Goal: Find specific page/section: Find specific page/section

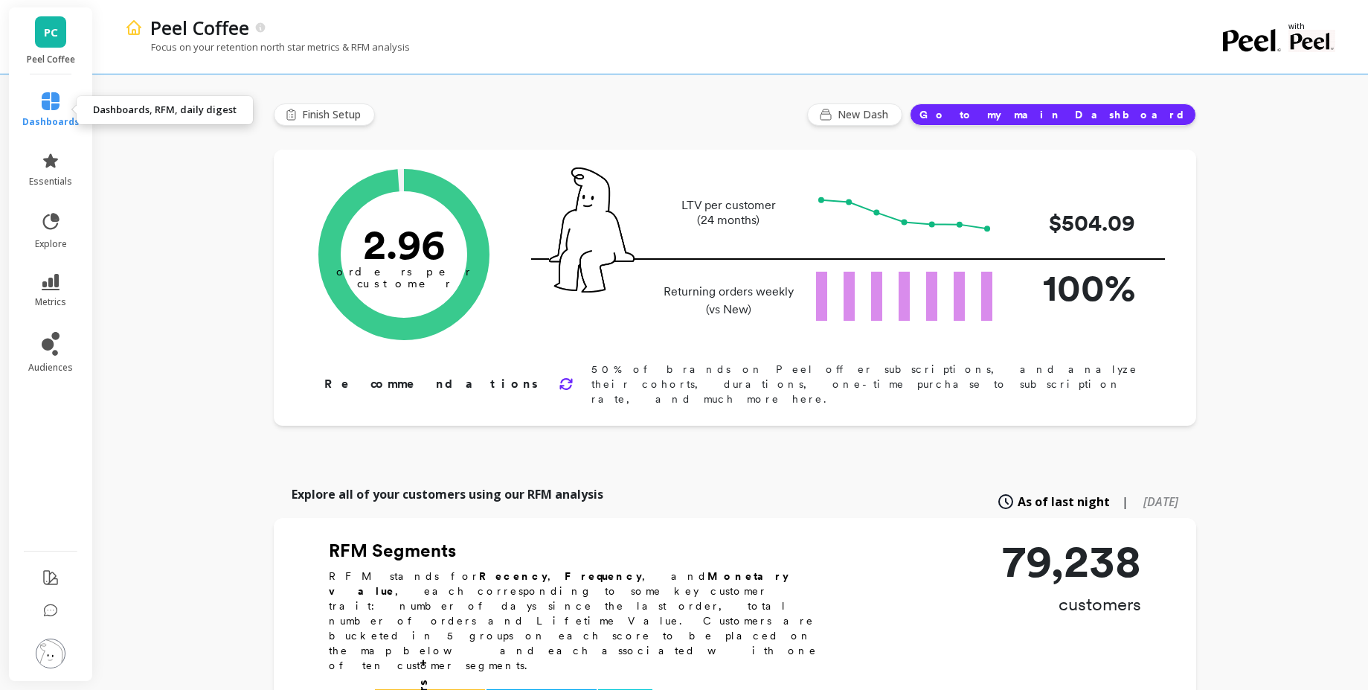
click at [49, 93] on icon at bounding box center [51, 101] width 18 height 18
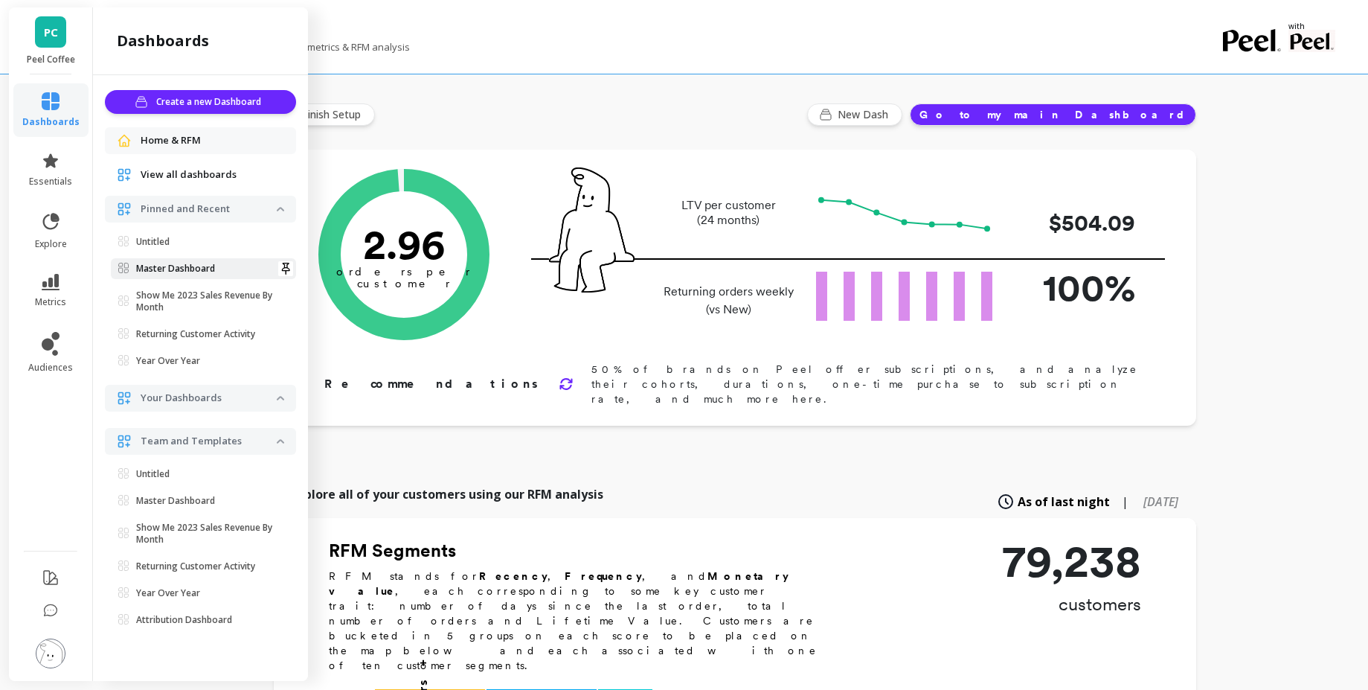
click at [188, 260] on link "Master Dashboard" at bounding box center [203, 268] width 185 height 21
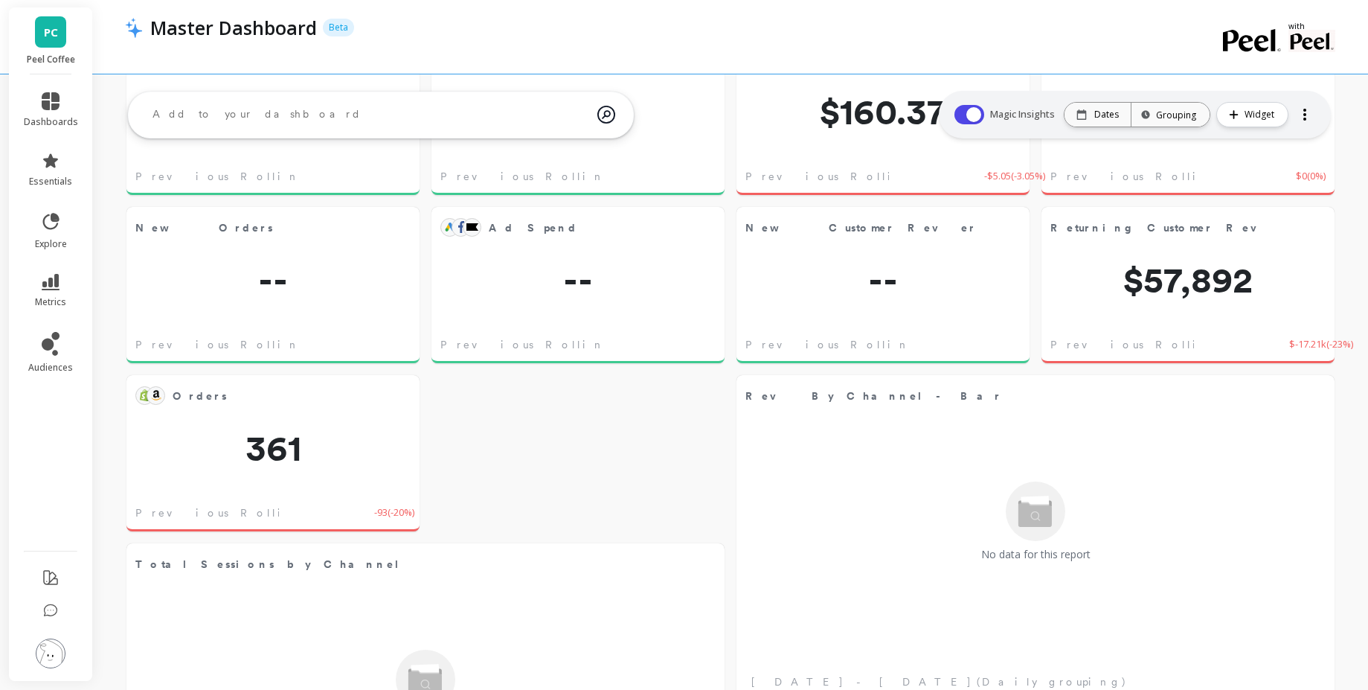
scroll to position [641, 0]
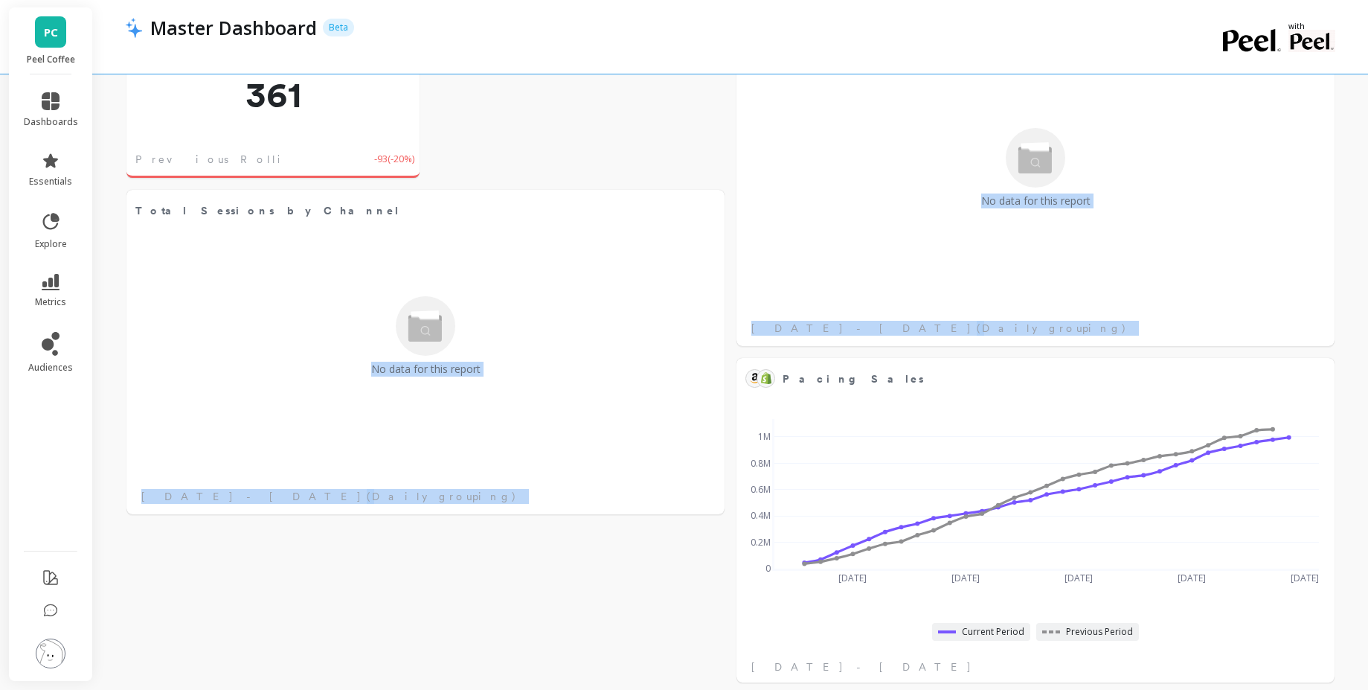
drag, startPoint x: 690, startPoint y: 208, endPoint x: 731, endPoint y: 351, distance: 148.6
click at [731, 351] on div "Total Sales Edit Widget & Insights $57,892 Previous Rolling 7-day $-17.21k ( -2…" at bounding box center [730, 544] width 1275 height 2102
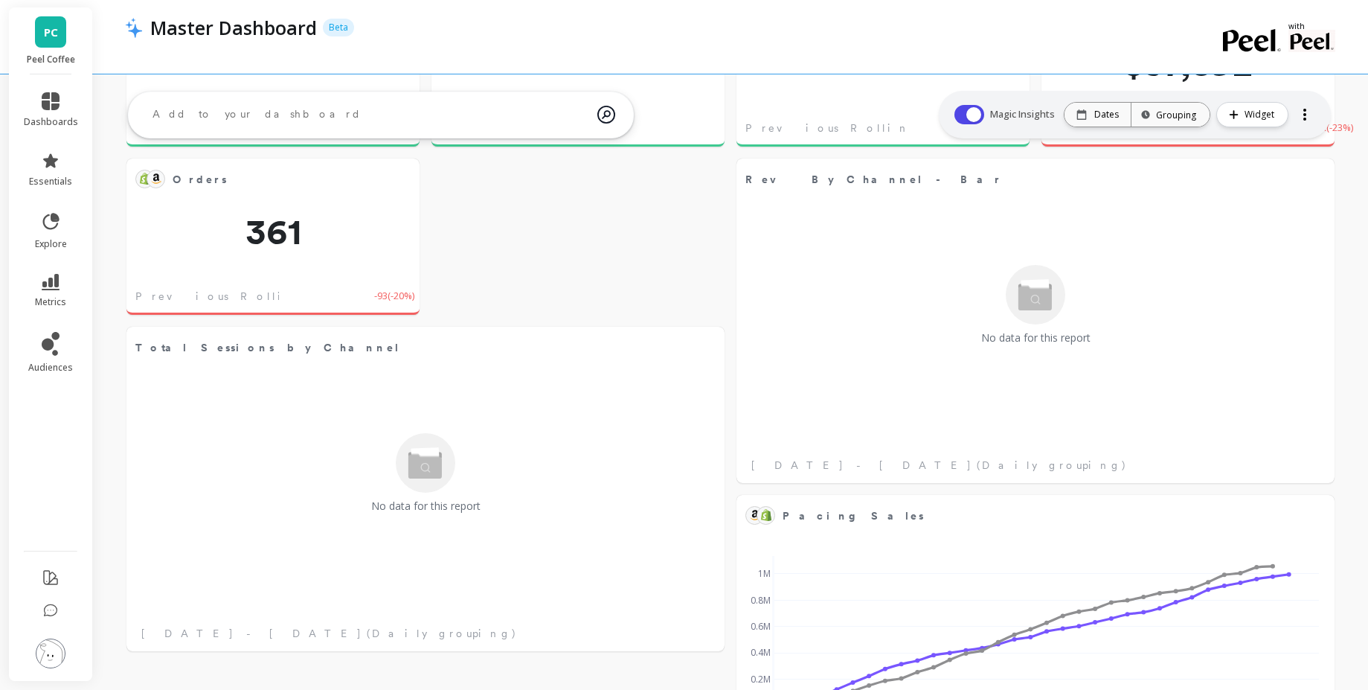
scroll to position [508, 0]
